Goal: Information Seeking & Learning: Learn about a topic

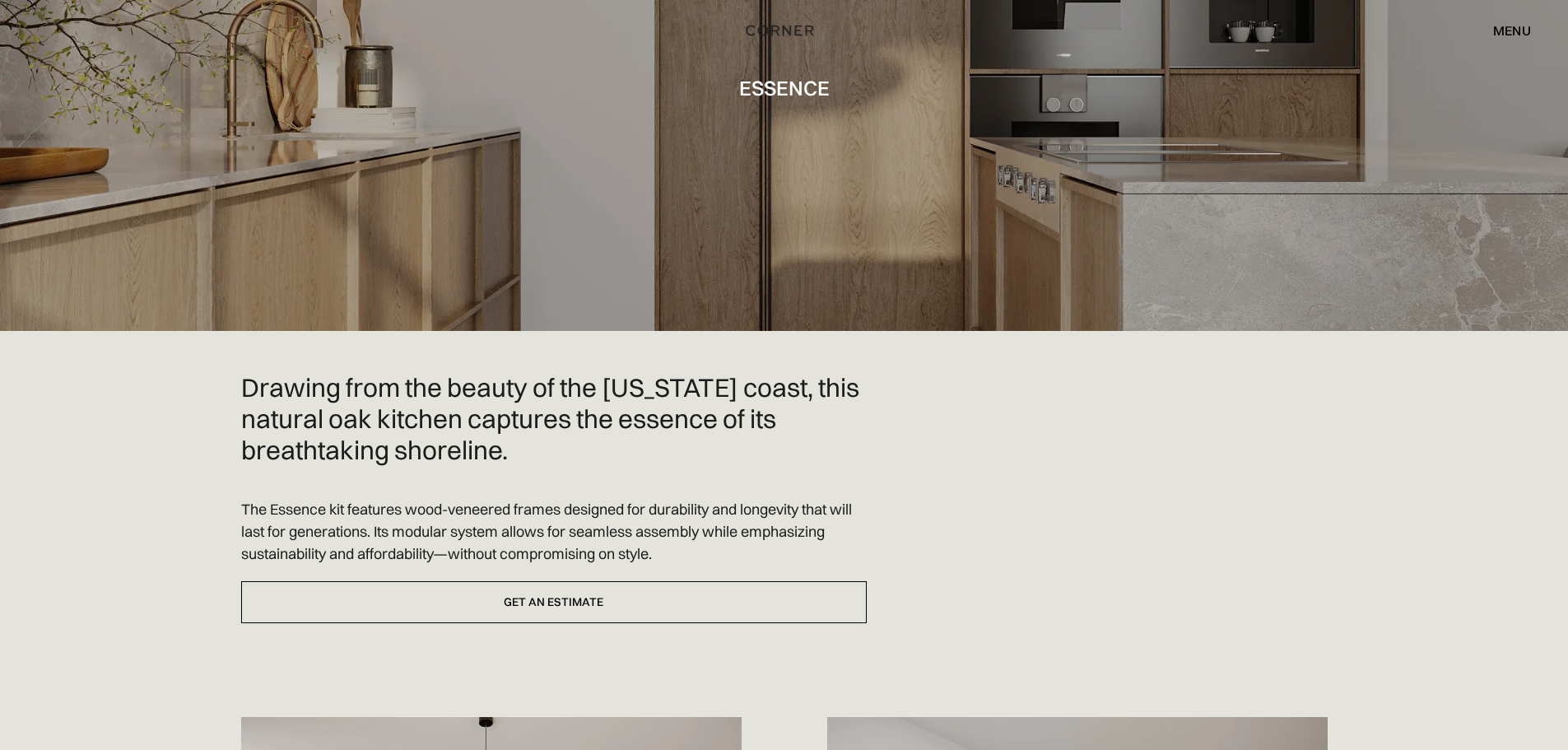
scroll to position [165, 0]
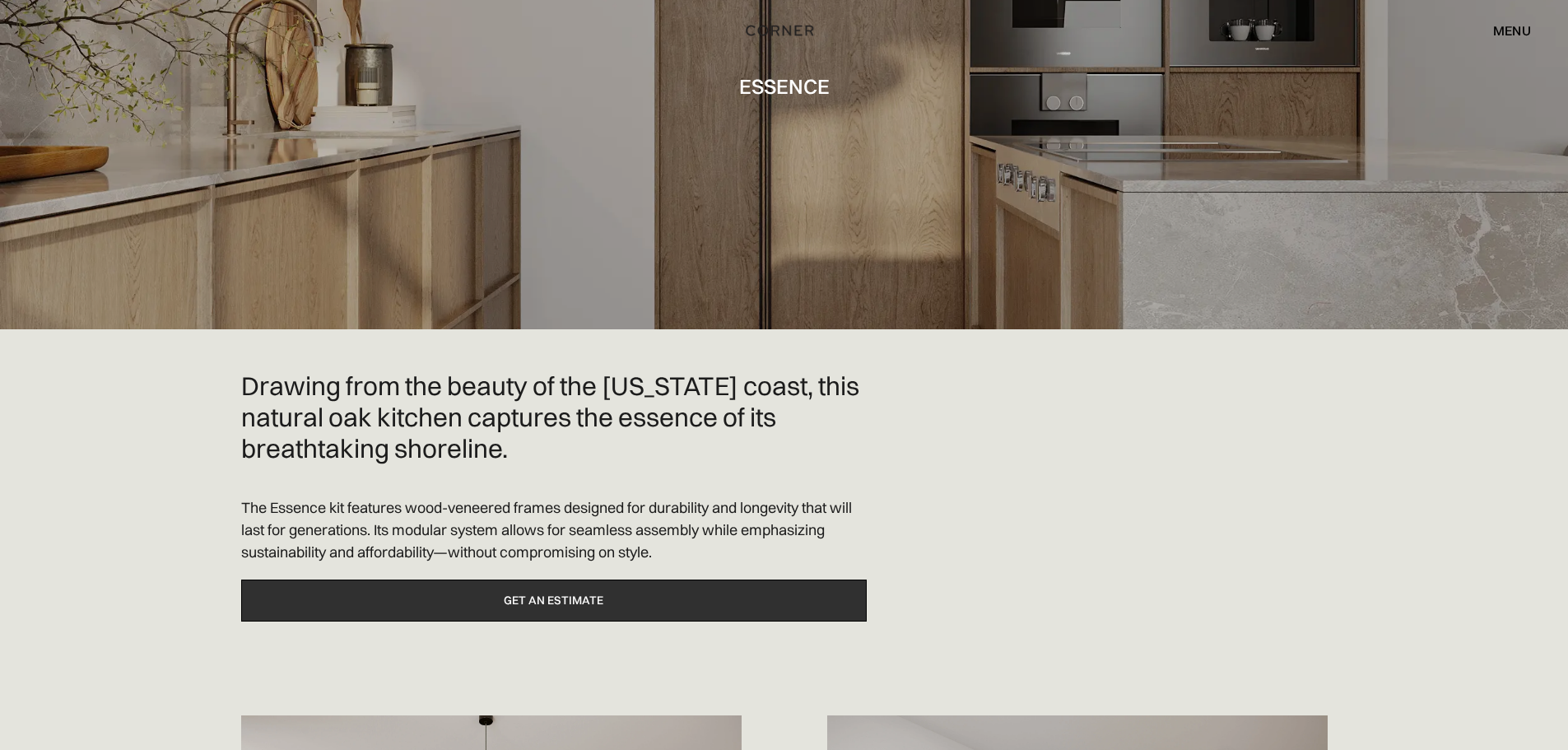
click at [567, 600] on link "Get an estimate" at bounding box center [554, 601] width 626 height 42
click at [582, 594] on link "Get an estimate" at bounding box center [554, 601] width 626 height 42
click at [580, 596] on link "Get an estimate" at bounding box center [554, 601] width 626 height 42
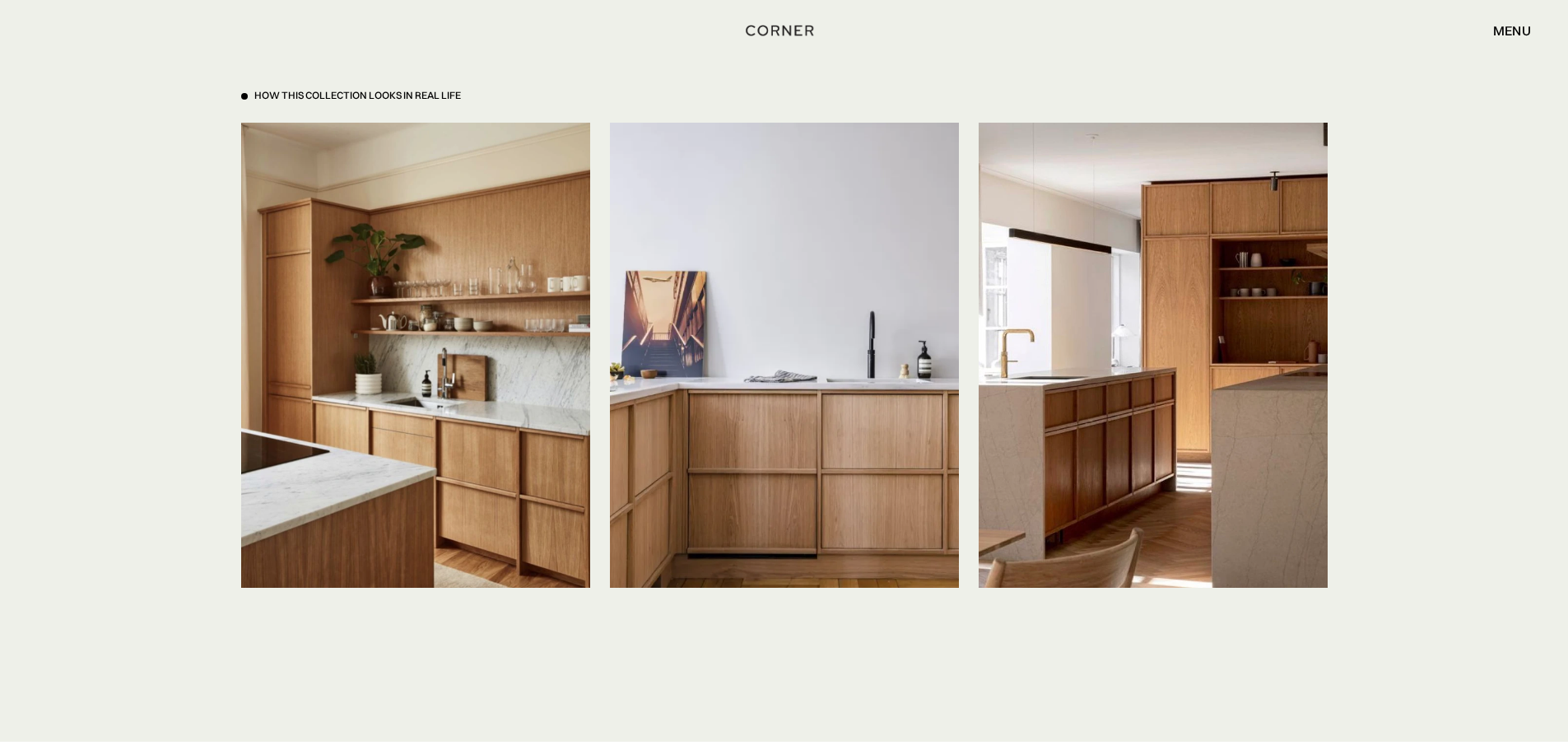
scroll to position [3789, 0]
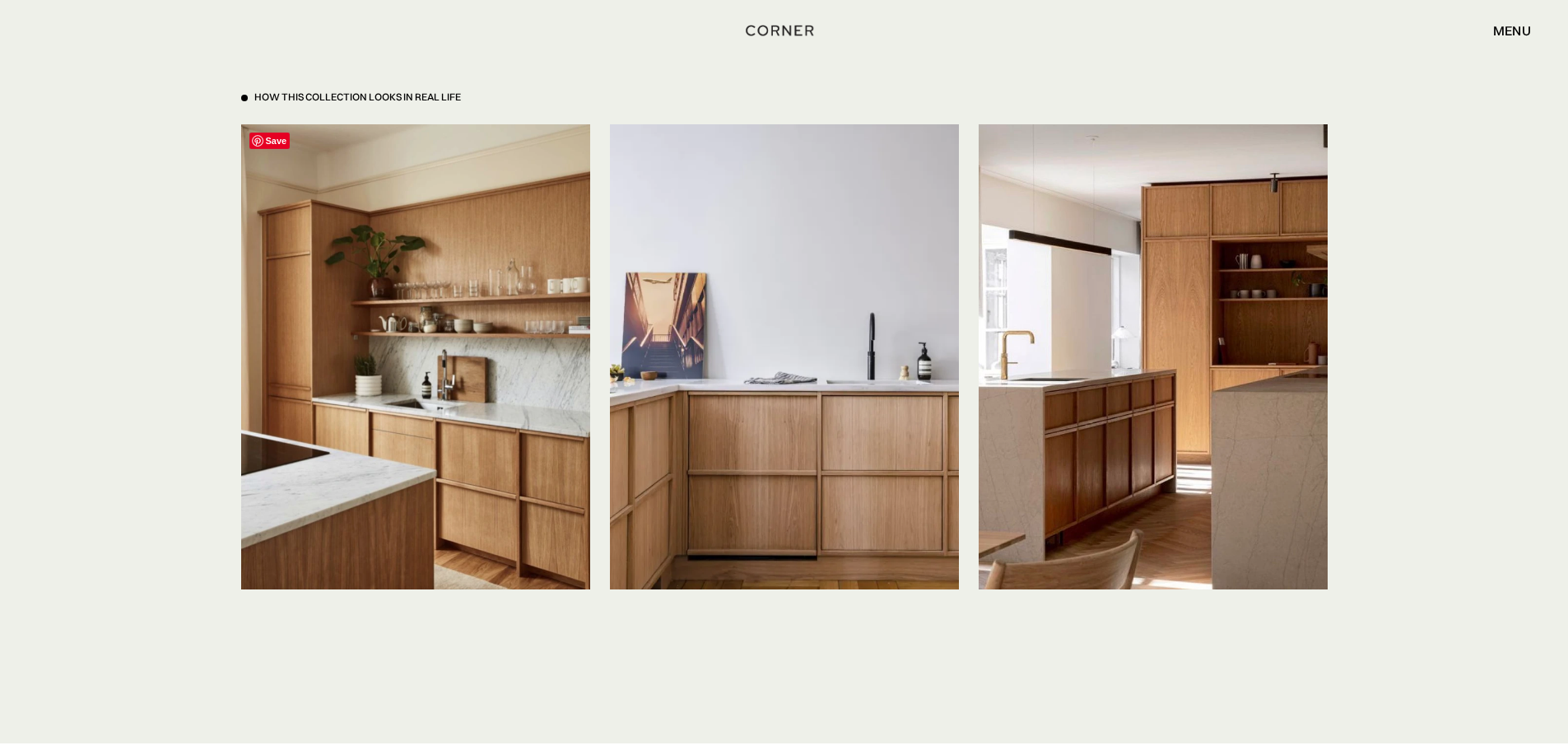
click at [432, 391] on img at bounding box center [415, 356] width 349 height 465
click at [459, 449] on img at bounding box center [415, 356] width 349 height 465
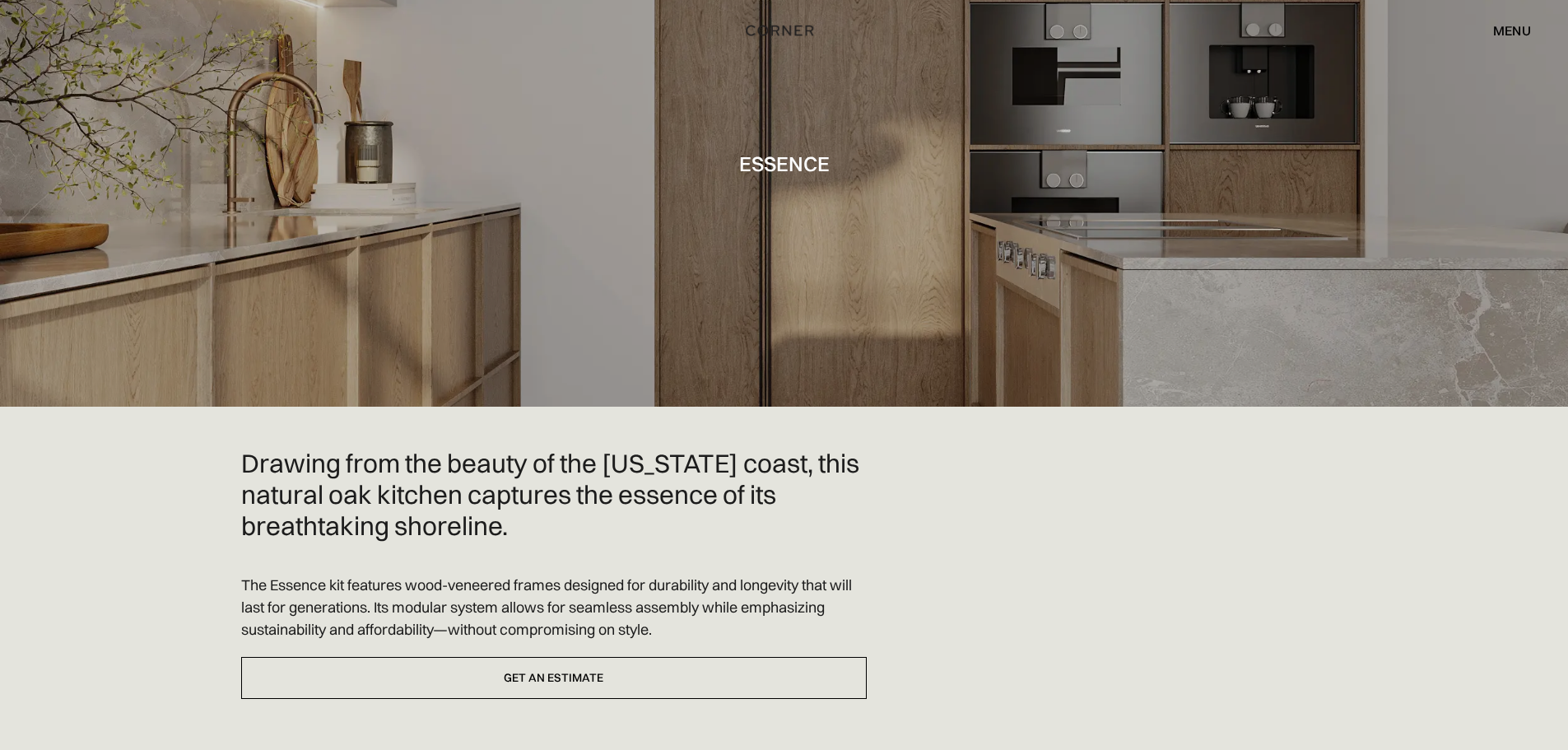
scroll to position [0, 0]
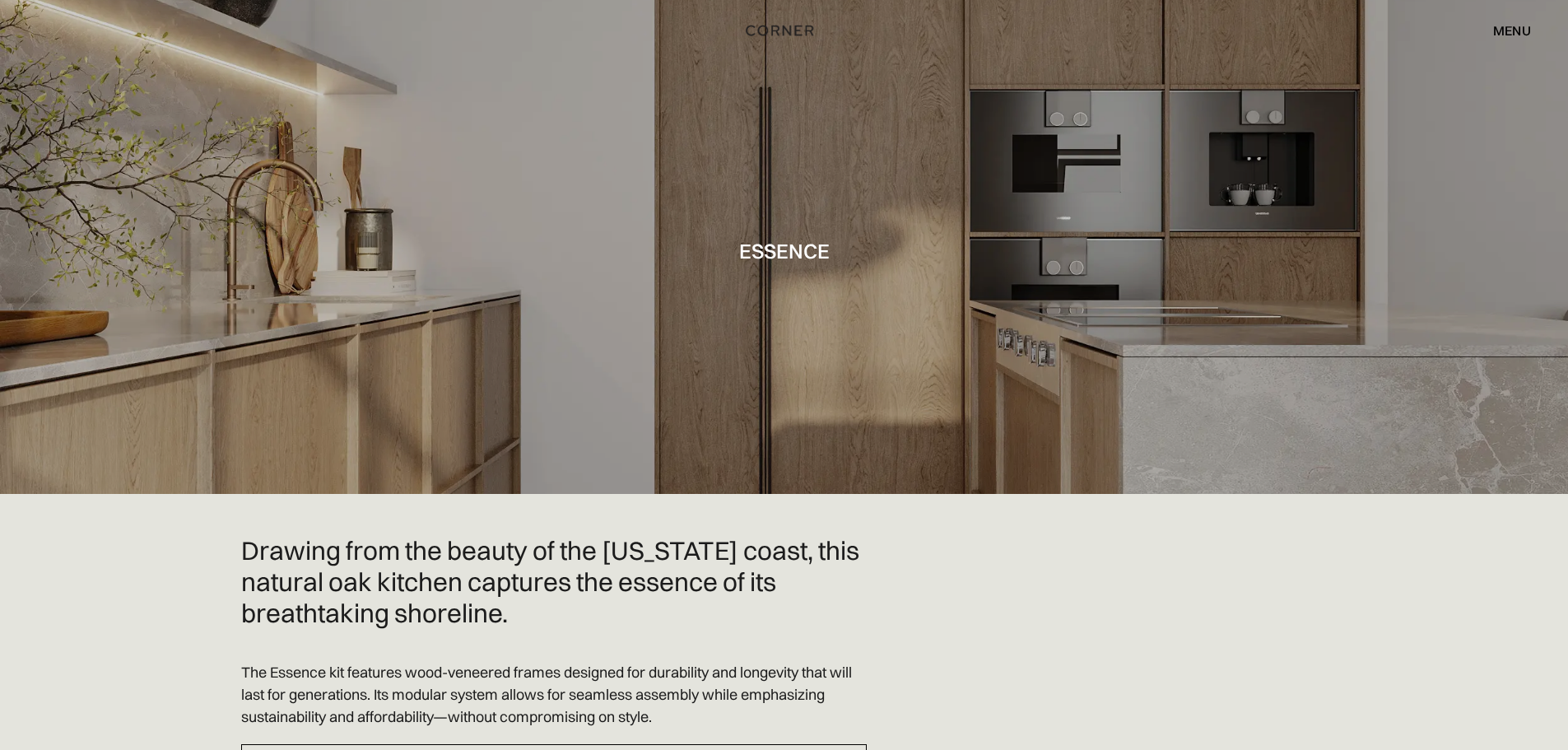
click at [1510, 26] on div "menu" at bounding box center [1512, 30] width 38 height 13
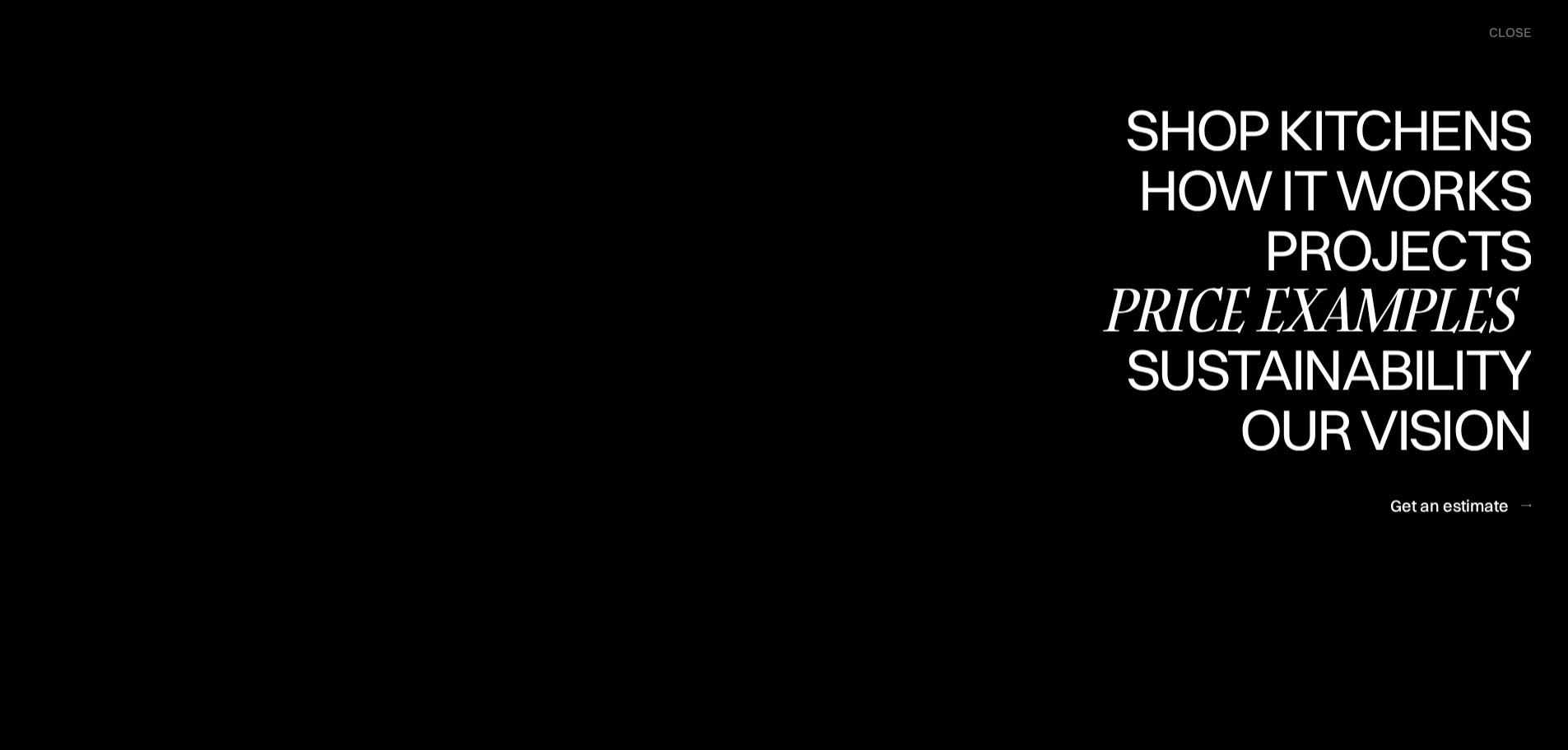
click at [1379, 315] on div "Price examples" at bounding box center [1315, 310] width 432 height 58
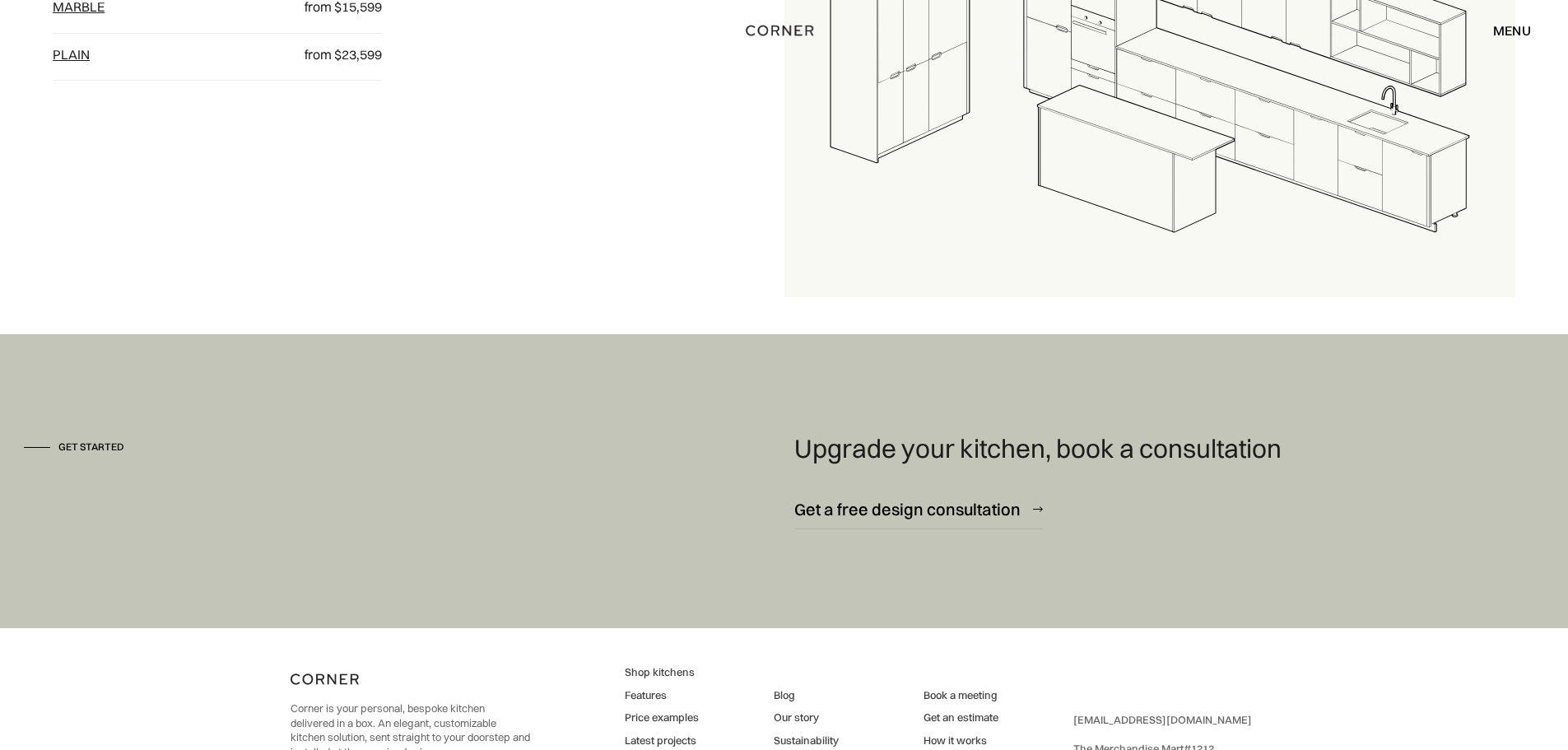
scroll to position [2467, 0]
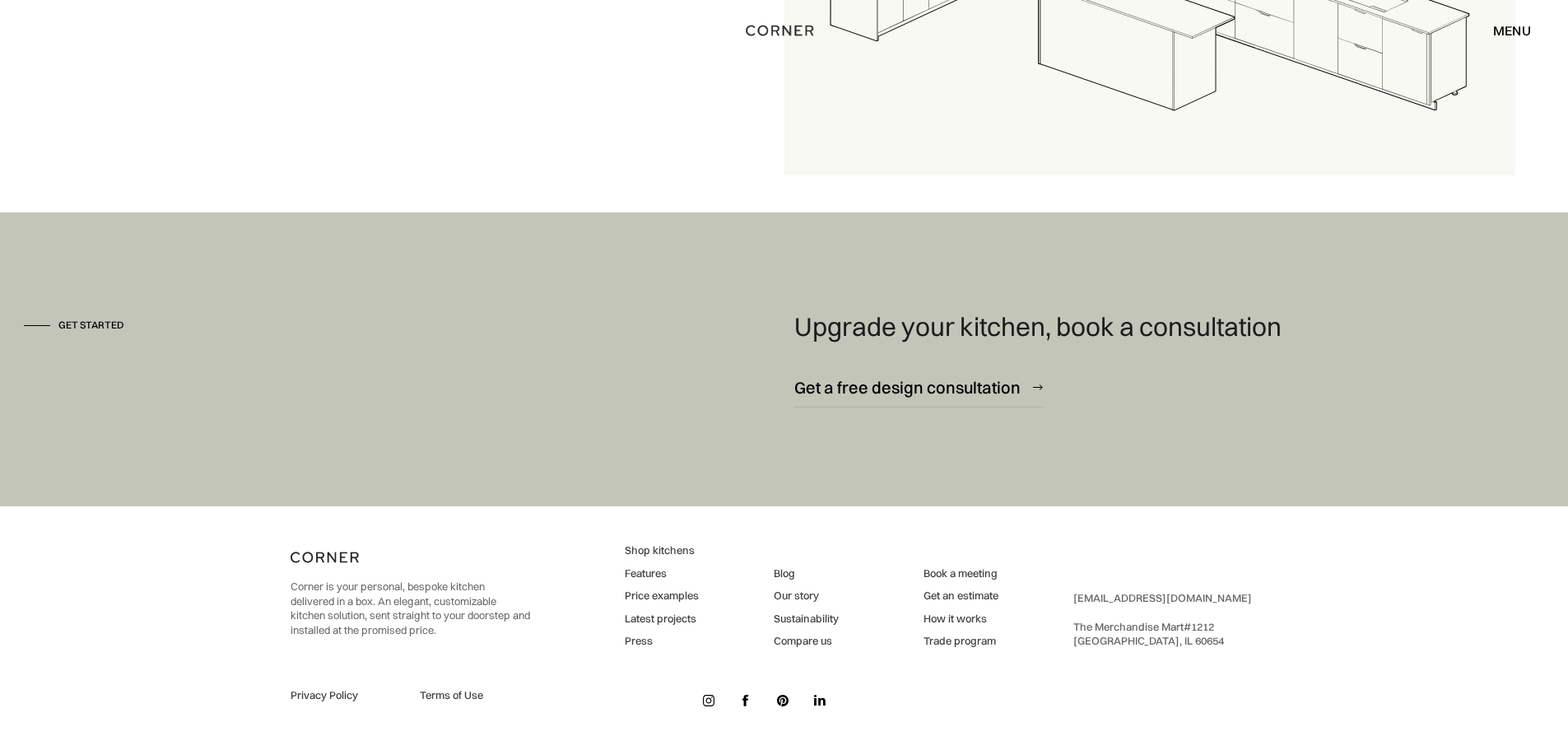
click at [652, 616] on link "Latest projects" at bounding box center [662, 619] width 74 height 15
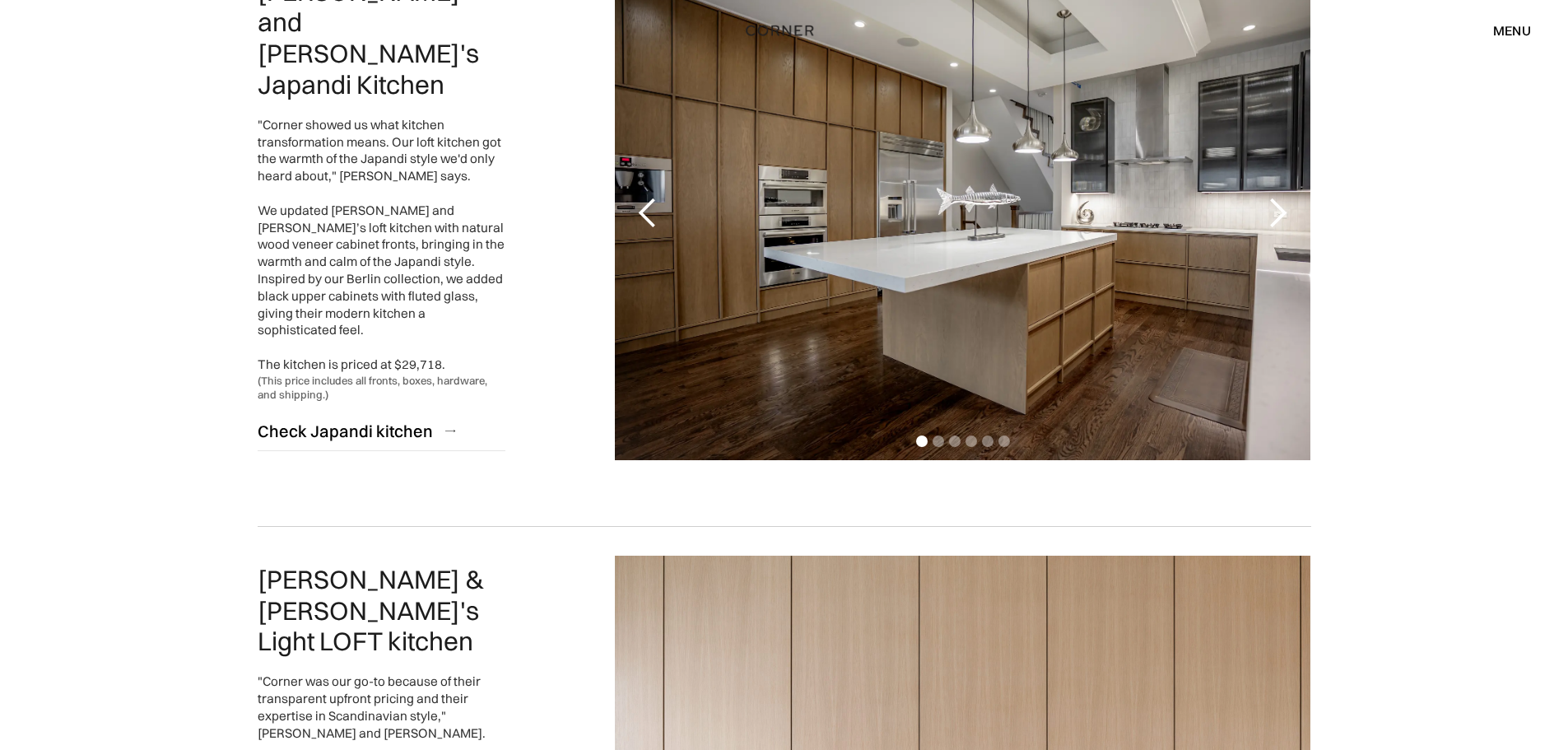
scroll to position [824, 0]
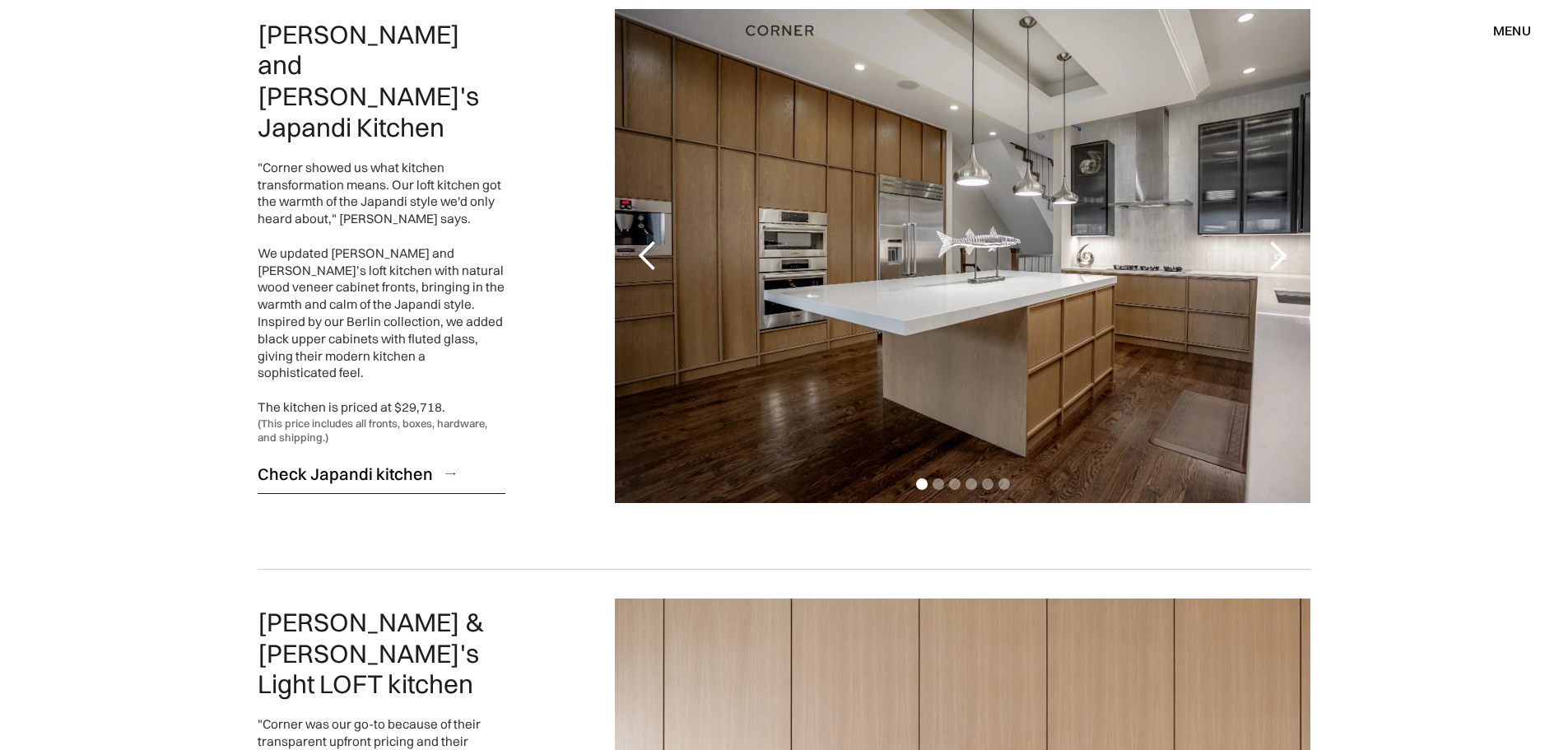
click at [433, 454] on link "Check Japandi kitchen" at bounding box center [382, 474] width 249 height 40
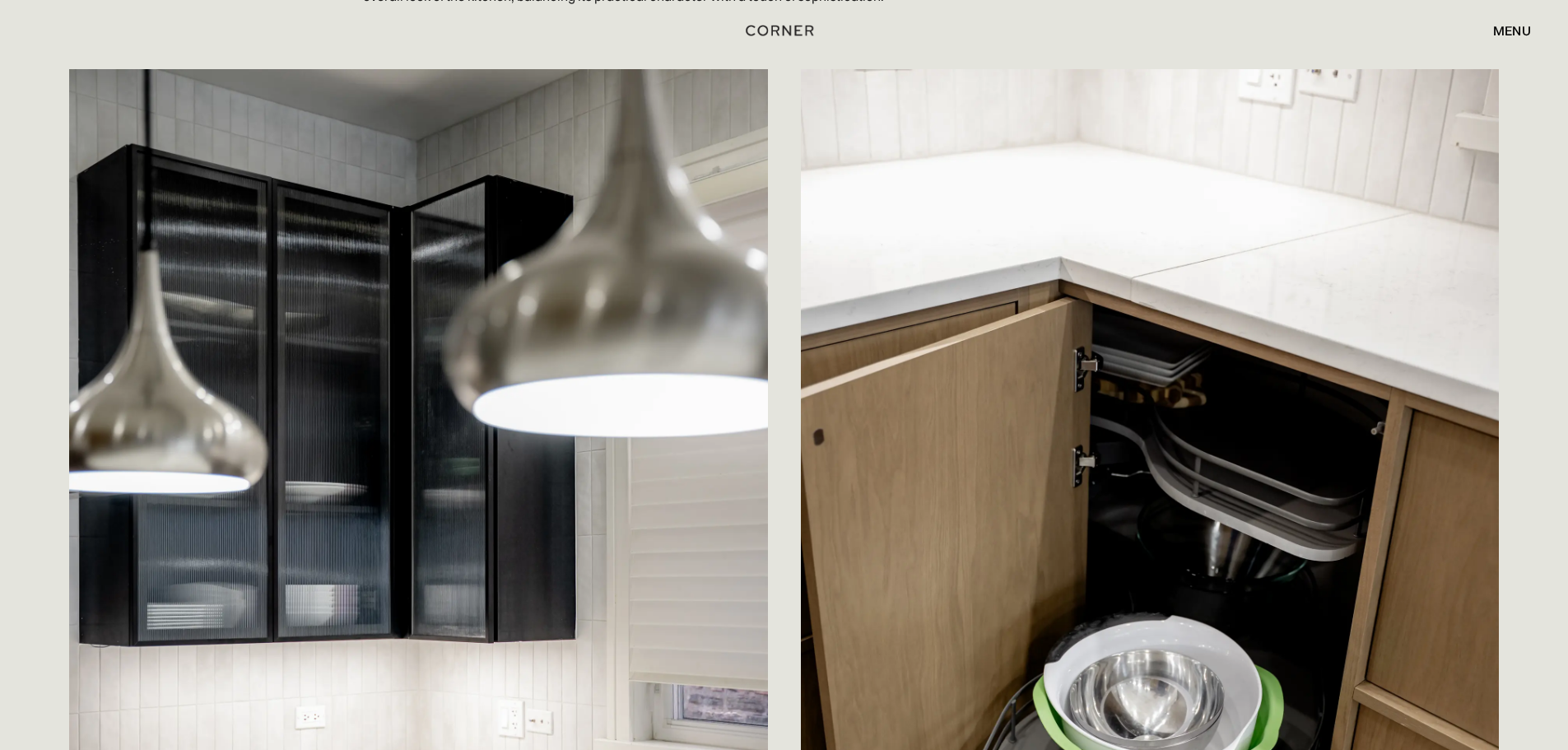
scroll to position [4865, 0]
